Goal: Task Accomplishment & Management: Manage account settings

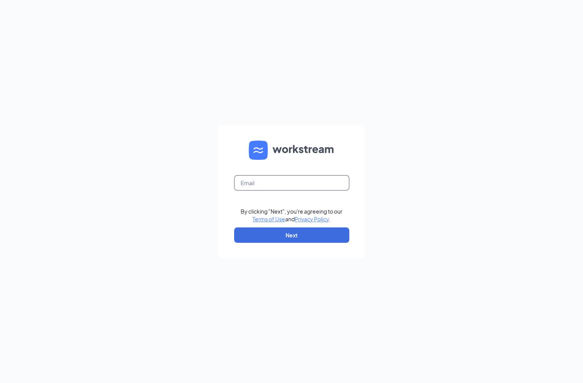
click at [249, 185] on input "text" at bounding box center [291, 182] width 115 height 15
type input "admin@cfa405avalon.com"
click at [293, 233] on button "Next" at bounding box center [291, 234] width 115 height 15
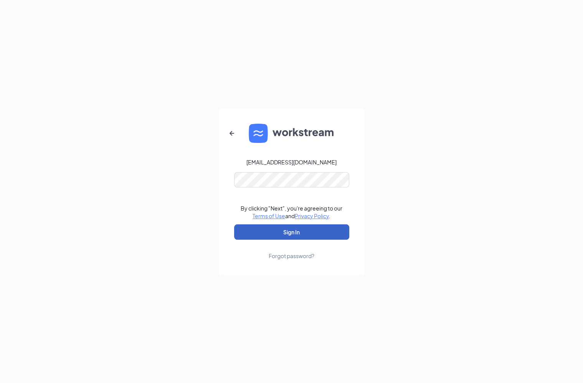
click at [288, 230] on button "Sign In" at bounding box center [291, 231] width 115 height 15
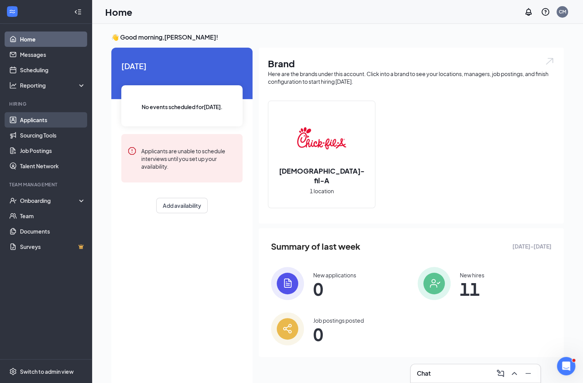
click at [37, 121] on link "Applicants" at bounding box center [53, 119] width 66 height 15
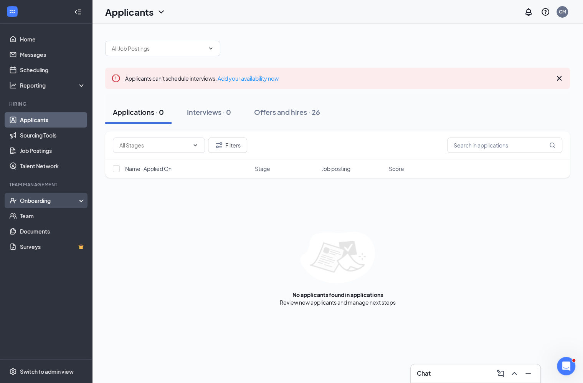
click at [38, 200] on div "Onboarding" at bounding box center [49, 201] width 59 height 8
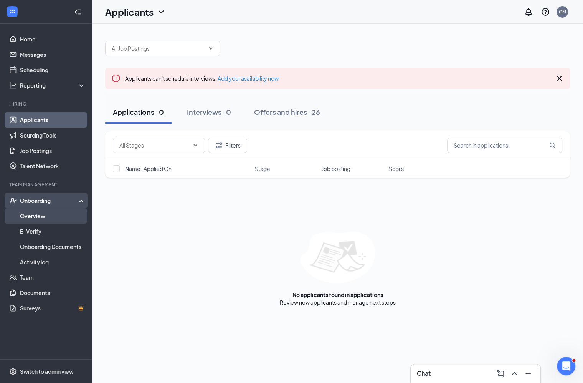
click at [34, 214] on link "Overview" at bounding box center [53, 215] width 66 height 15
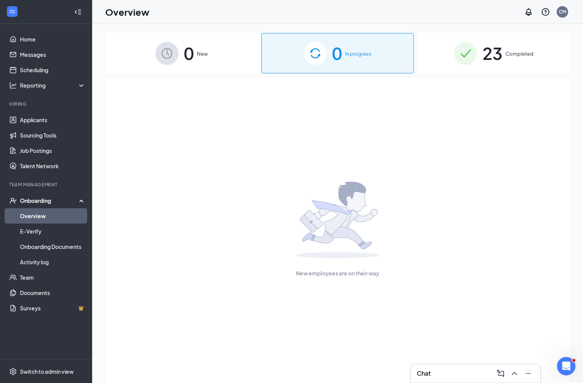
click at [498, 60] on span "23" at bounding box center [492, 53] width 20 height 26
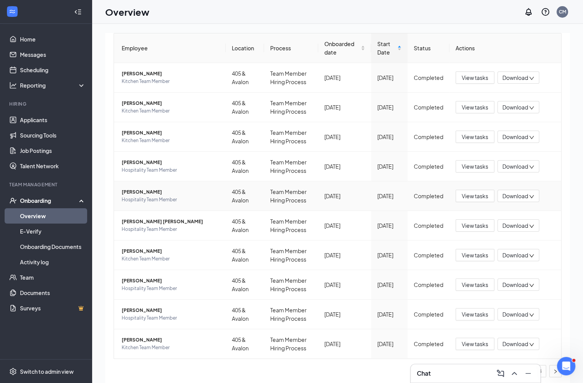
scroll to position [27, 0]
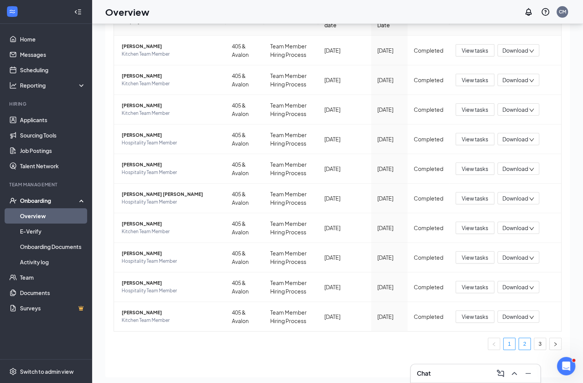
click at [527, 342] on link "2" at bounding box center [525, 344] width 12 height 12
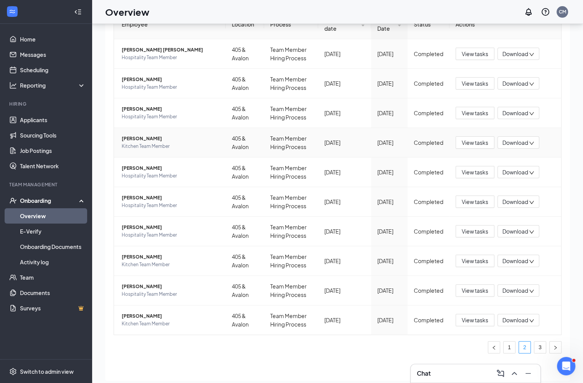
scroll to position [75, 0]
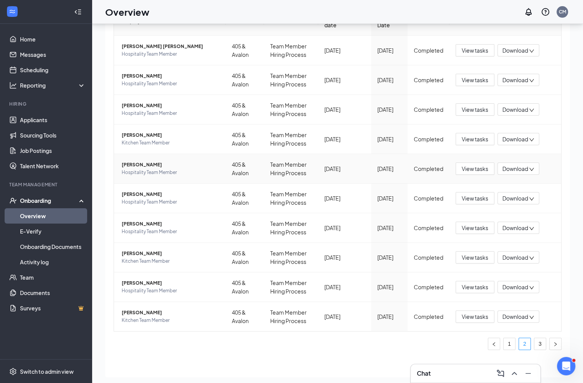
click at [439, 167] on div "Completed" at bounding box center [429, 168] width 30 height 8
click at [478, 166] on span "View tasks" at bounding box center [475, 168] width 26 height 8
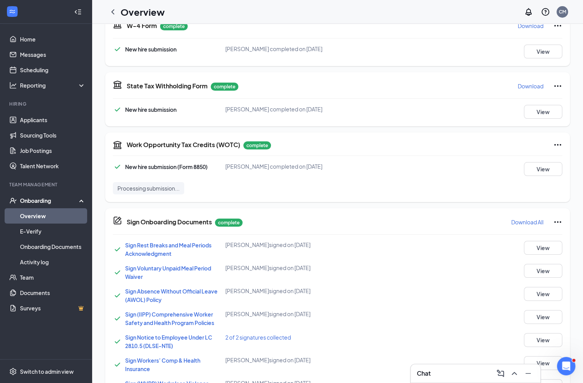
scroll to position [304, 0]
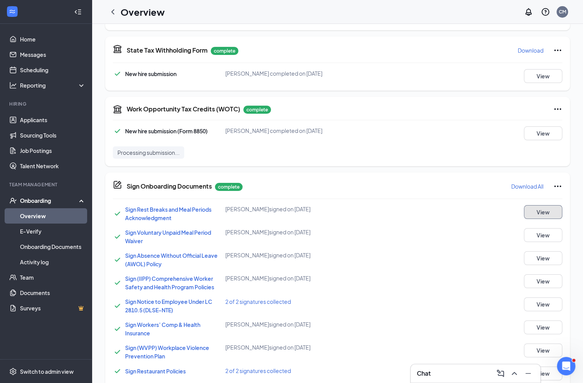
click at [545, 209] on button "View" at bounding box center [543, 212] width 38 height 14
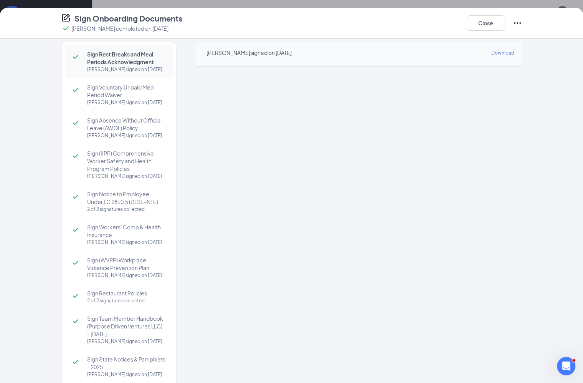
scroll to position [7, 0]
click at [126, 87] on span "Sign Voluntary Unpaid Meal Period Waiver" at bounding box center [126, 88] width 78 height 15
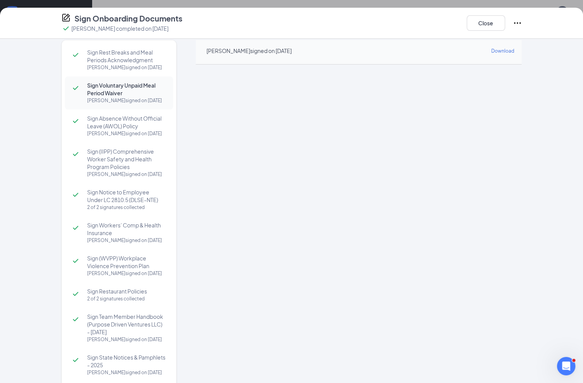
scroll to position [29, 0]
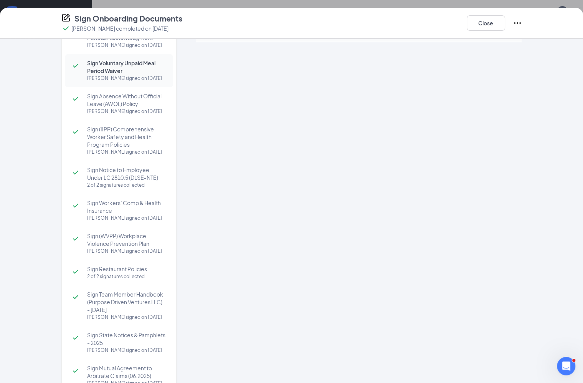
click at [125, 106] on span "Sign Absence Without Official Leave (AWOL) Policy" at bounding box center [126, 99] width 78 height 15
click at [119, 135] on span "Sign (IIPP) Comprehensive Worker Safety and Health Program Policies" at bounding box center [126, 136] width 78 height 23
click at [129, 177] on span "Sign Notice to Employee Under LC 2810.5 (DLSE-NTE)" at bounding box center [126, 173] width 78 height 15
click at [122, 211] on span "Sign Workers’ Comp & Health Insurance" at bounding box center [126, 206] width 78 height 15
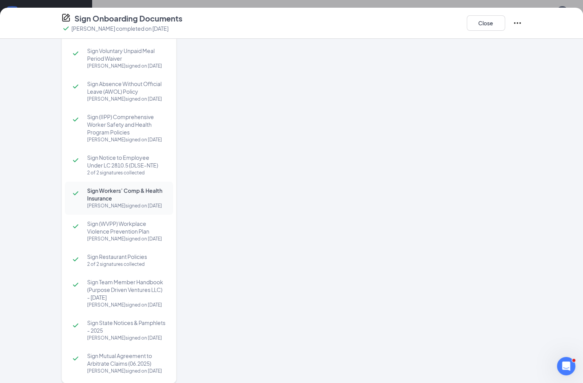
scroll to position [0, 0]
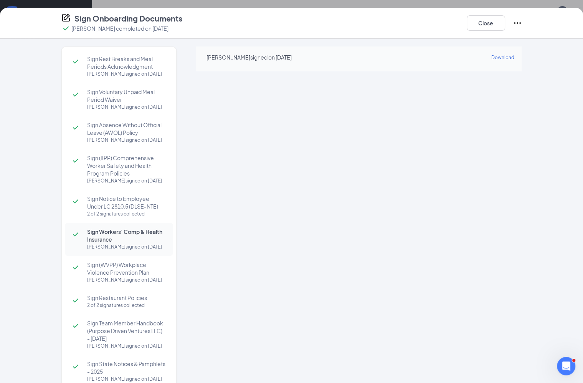
click at [115, 271] on span "Sign (WVPP) Workplace Violence Prevention Plan" at bounding box center [126, 268] width 78 height 15
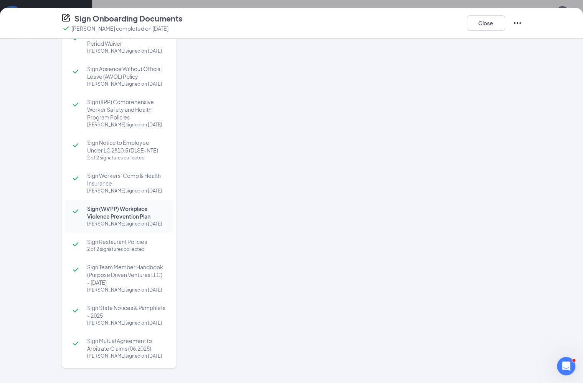
click at [122, 247] on div "2 of 2 signatures collected" at bounding box center [126, 249] width 78 height 8
click at [122, 272] on span "Sign Team Member Handbook (Purpose Driven Ventures LLC) - [DATE]" at bounding box center [126, 274] width 78 height 23
click at [116, 307] on span "Sign State Notices & Pamphlets - 2025" at bounding box center [126, 311] width 78 height 15
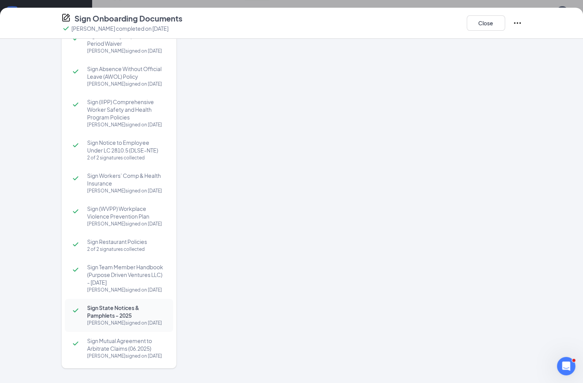
click at [119, 341] on span "Sign Mutual Agreement to Arbitrate Claims (06.2025)" at bounding box center [126, 344] width 78 height 15
click at [486, 24] on button "Close" at bounding box center [486, 22] width 38 height 15
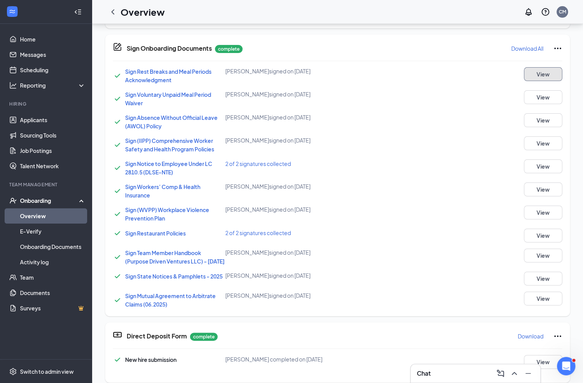
scroll to position [135, 0]
